Goal: Task Accomplishment & Management: Manage account settings

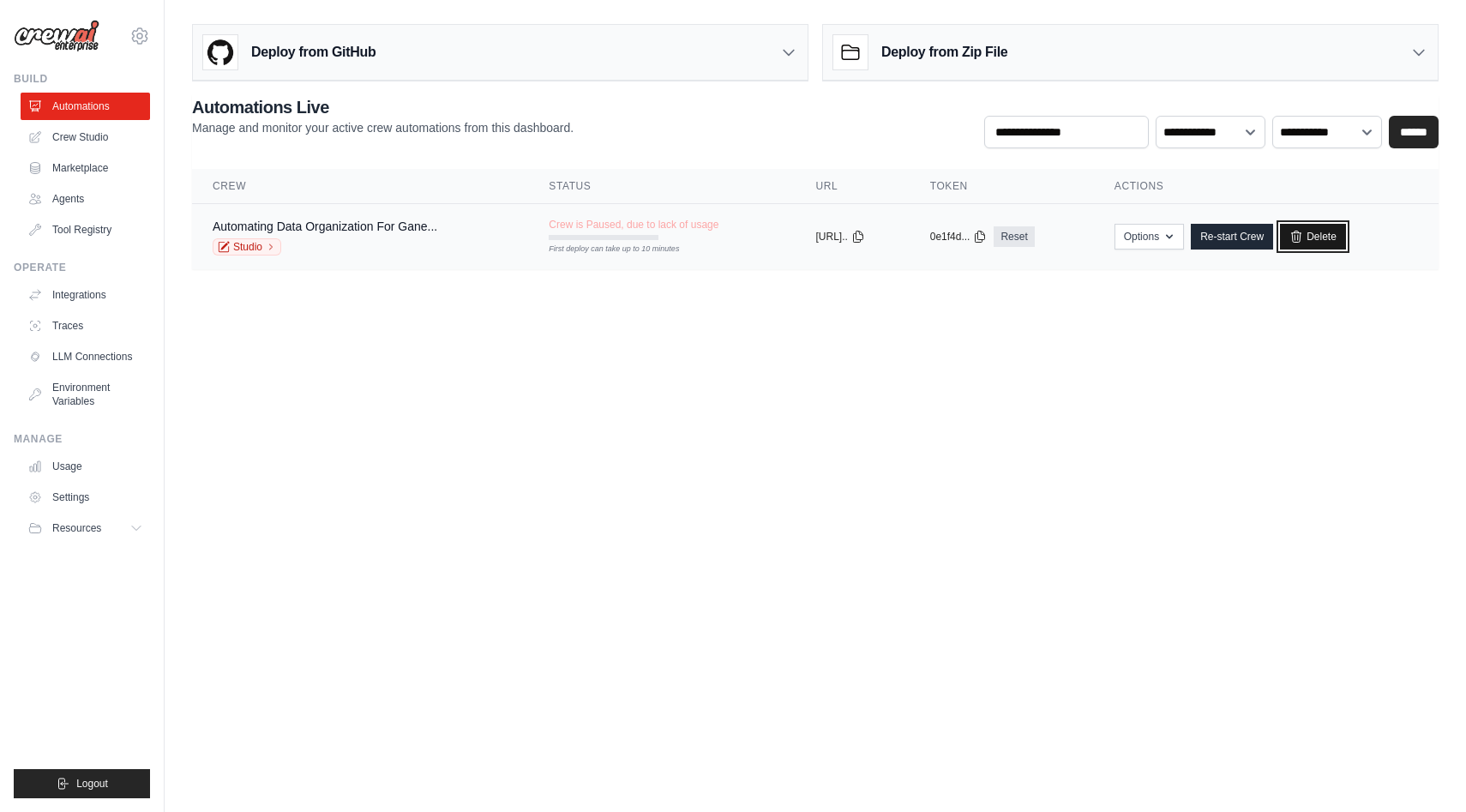
click at [1337, 235] on link "Delete" at bounding box center [1313, 236] width 66 height 25
